Goal: Information Seeking & Learning: Check status

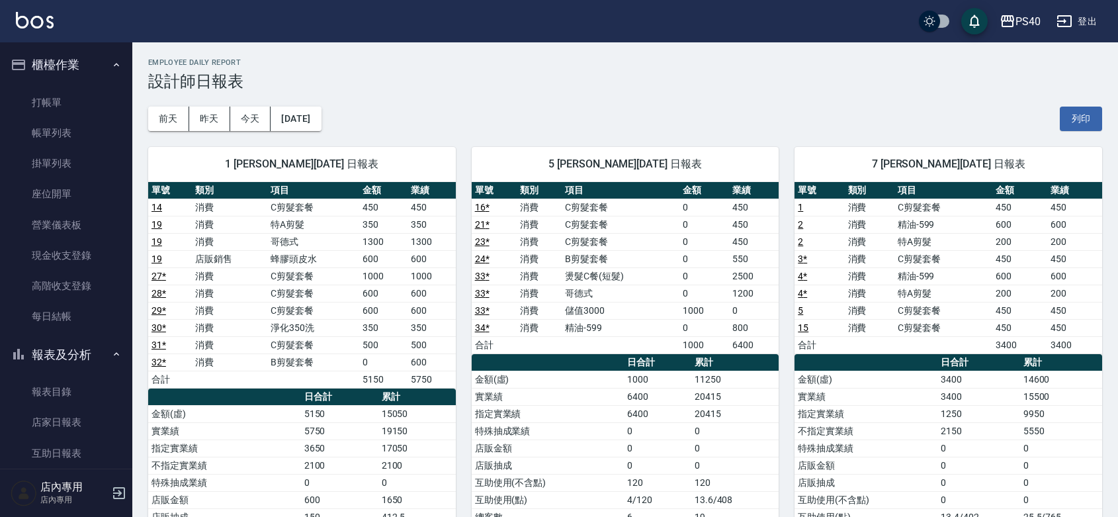
scroll to position [388, 0]
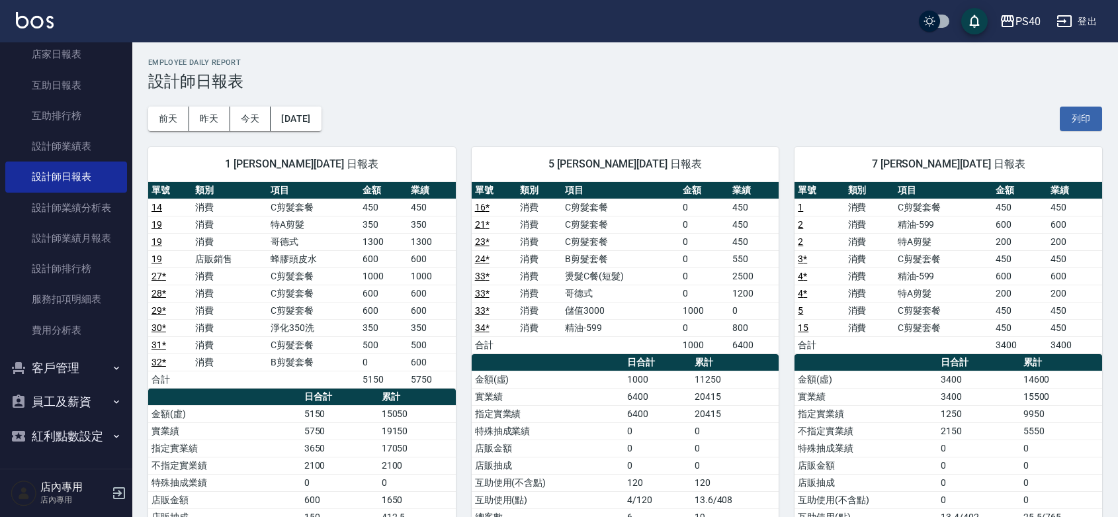
click at [435, 220] on td "350" at bounding box center [432, 224] width 48 height 17
click at [763, 286] on td "1200" at bounding box center [754, 292] width 50 height 17
drag, startPoint x: 763, startPoint y: 286, endPoint x: 763, endPoint y: 310, distance: 23.8
click at [763, 288] on td "1200" at bounding box center [754, 292] width 50 height 17
click at [752, 326] on td "800" at bounding box center [754, 327] width 50 height 17
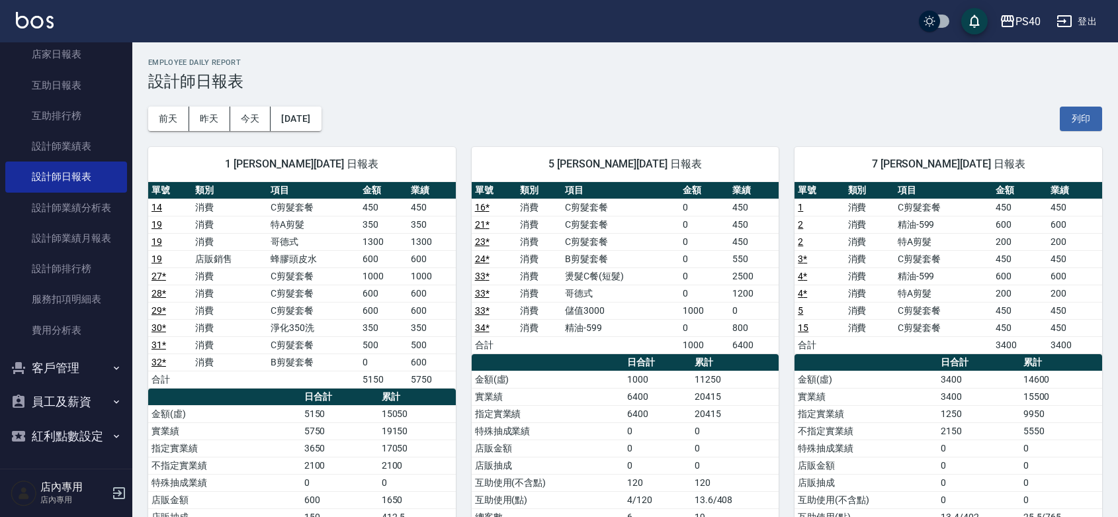
click at [752, 326] on td "800" at bounding box center [754, 327] width 50 height 17
drag, startPoint x: 760, startPoint y: 296, endPoint x: 722, endPoint y: 272, distance: 44.0
click at [722, 272] on tbody "16 * 消費 C剪髮套餐 0 450 21 * 消費 C剪髮套餐 0 450 23 * 消費 C剪髮套餐 0 450 24 * 消費 B剪髮套餐 0 550…" at bounding box center [626, 275] width 308 height 155
click at [665, 342] on td "a dense table" at bounding box center [621, 344] width 118 height 17
click at [60, 101] on link "互助排行榜" at bounding box center [66, 116] width 122 height 30
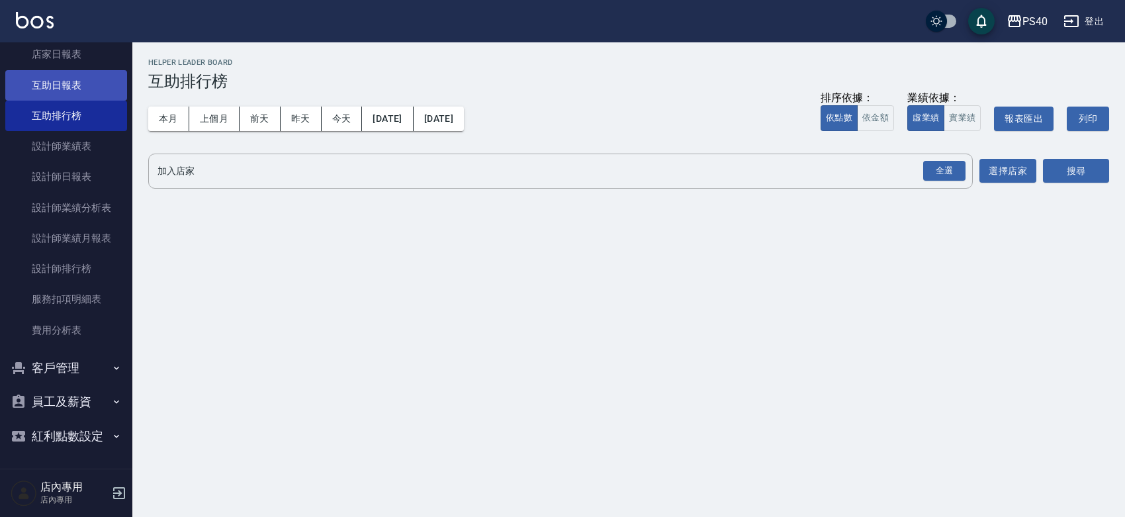
click at [64, 75] on link "互助日報表" at bounding box center [66, 85] width 122 height 30
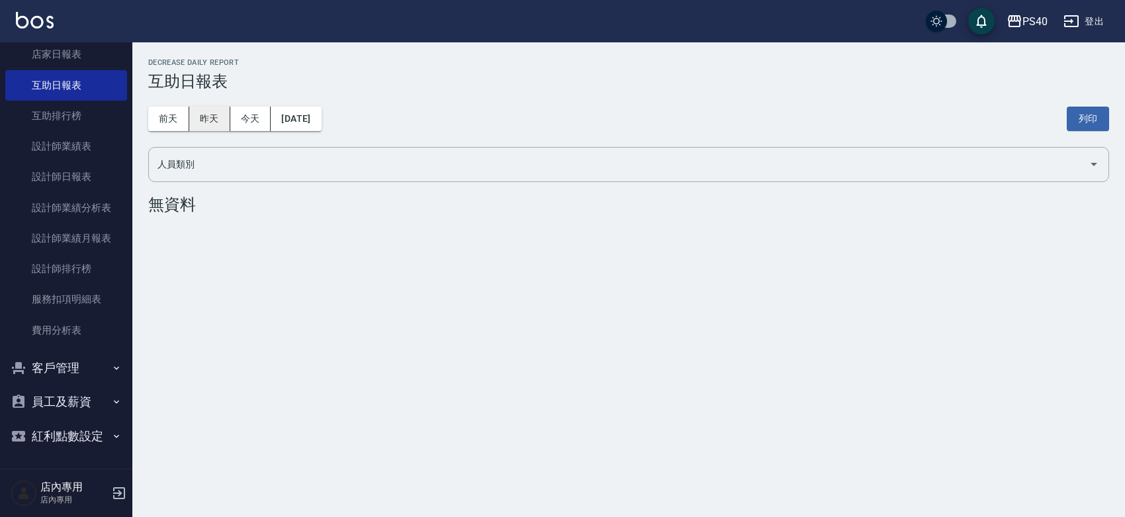
drag, startPoint x: 255, startPoint y: 130, endPoint x: 191, endPoint y: 124, distance: 64.4
click at [253, 130] on button "今天" at bounding box center [250, 119] width 41 height 24
click at [179, 122] on button "前天" at bounding box center [168, 119] width 41 height 24
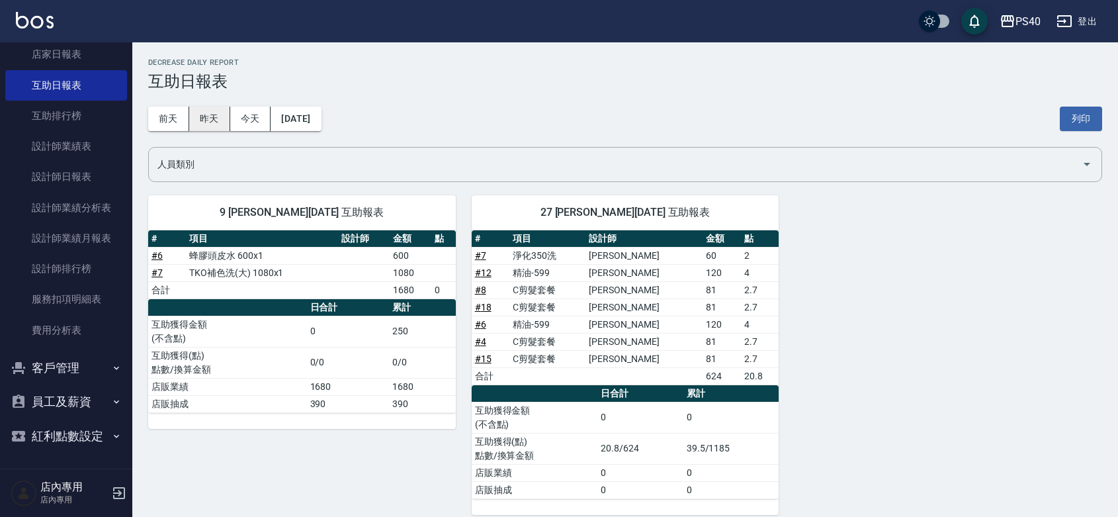
click at [196, 111] on button "昨天" at bounding box center [209, 119] width 41 height 24
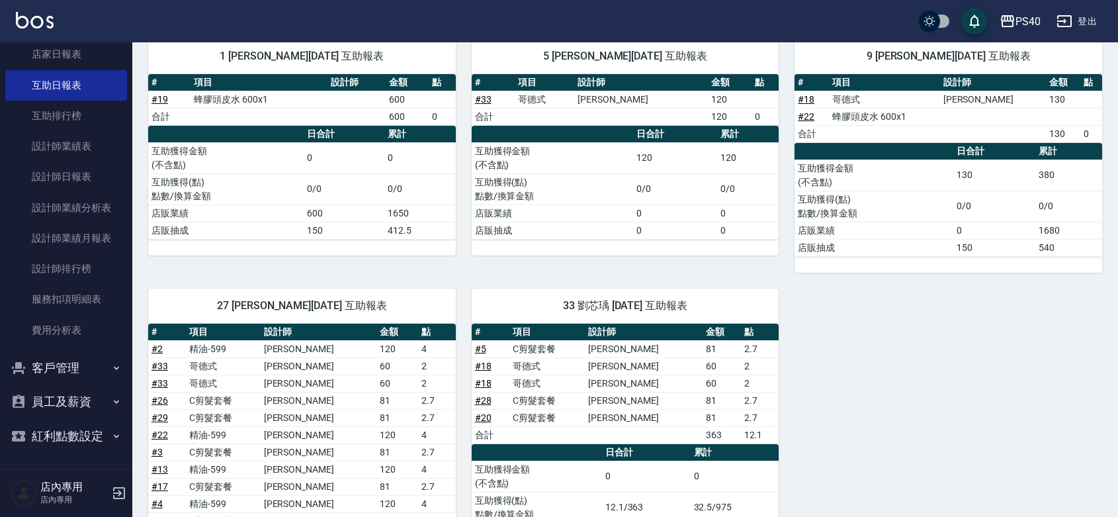
scroll to position [193, 0]
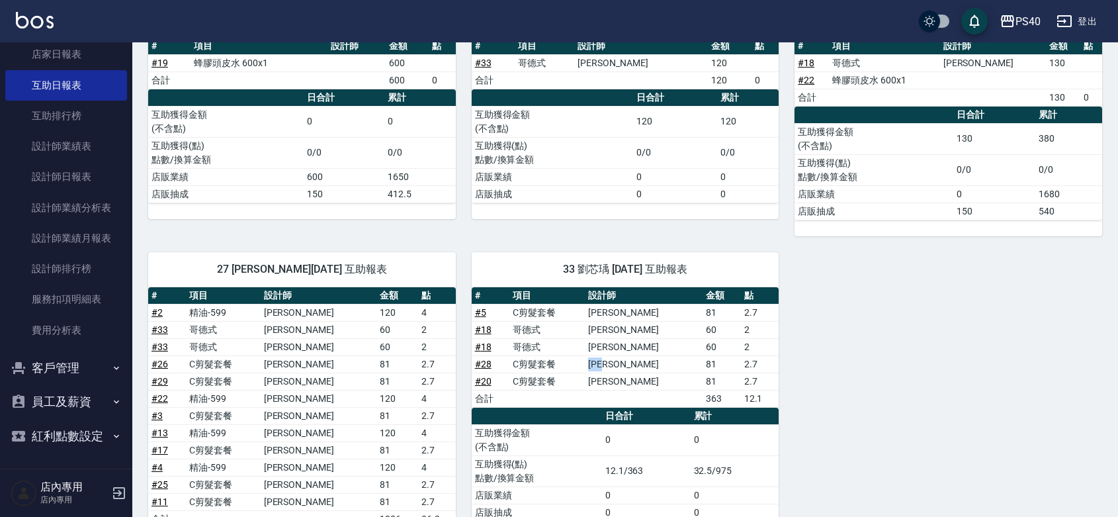
drag, startPoint x: 613, startPoint y: 367, endPoint x: 656, endPoint y: 362, distance: 43.3
click at [656, 362] on tr "# 28 C剪髮套餐 [PERSON_NAME] 81 2.7" at bounding box center [626, 363] width 308 height 17
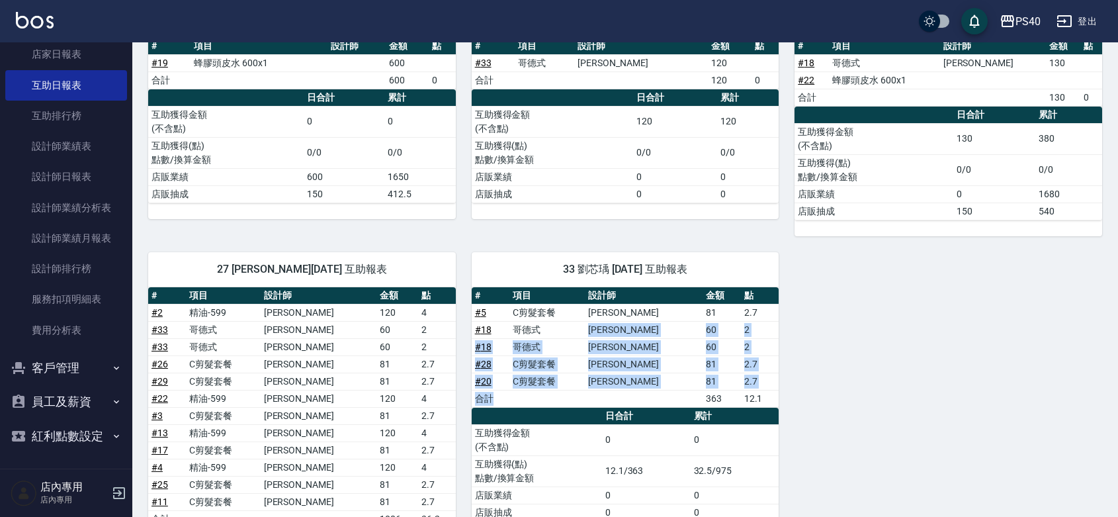
drag, startPoint x: 615, startPoint y: 332, endPoint x: 637, endPoint y: 392, distance: 63.4
click at [637, 392] on tbody "# 5 C剪髮套餐 [PERSON_NAME] 81 2.7 # 18 哥德式 [PERSON_NAME] 60 2 # 18 哥德式 [PERSON_NAM…" at bounding box center [626, 355] width 308 height 103
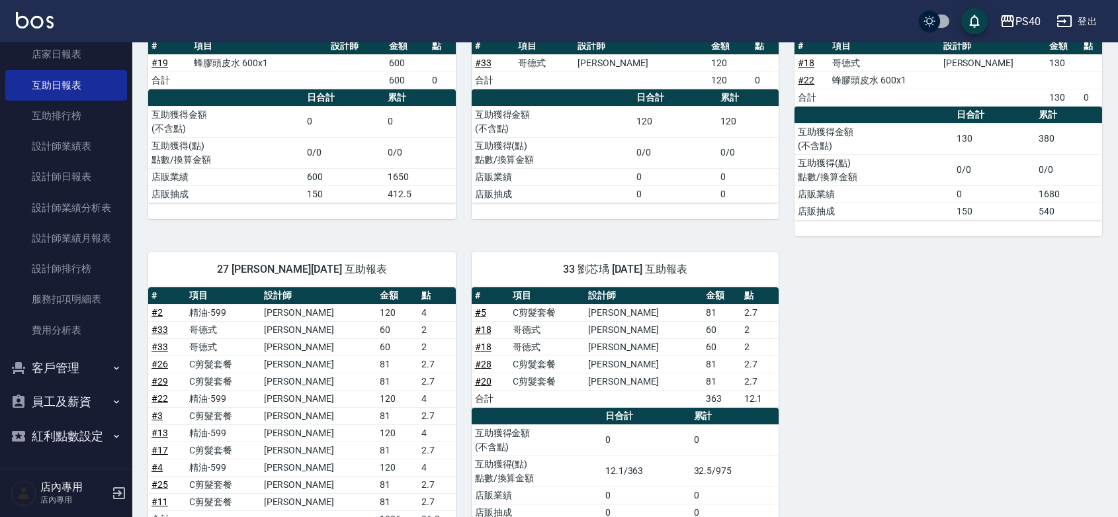
click at [840, 363] on div "1 [PERSON_NAME][DATE] 互助報表 # 項目 設計師 金額 點 # 19 蜂膠頭皮水 600x1 600 合計 600 0 日合計 累計 互…" at bounding box center [617, 322] width 970 height 671
drag, startPoint x: 636, startPoint y: 315, endPoint x: 656, endPoint y: 310, distance: 20.5
click at [656, 310] on td "[PERSON_NAME]" at bounding box center [643, 312] width 117 height 17
click at [861, 359] on div "1 [PERSON_NAME][DATE] 互助報表 # 項目 設計師 金額 點 # 19 蜂膠頭皮水 600x1 600 合計 600 0 日合計 累計 互…" at bounding box center [617, 322] width 970 height 671
